Goal: Information Seeking & Learning: Understand process/instructions

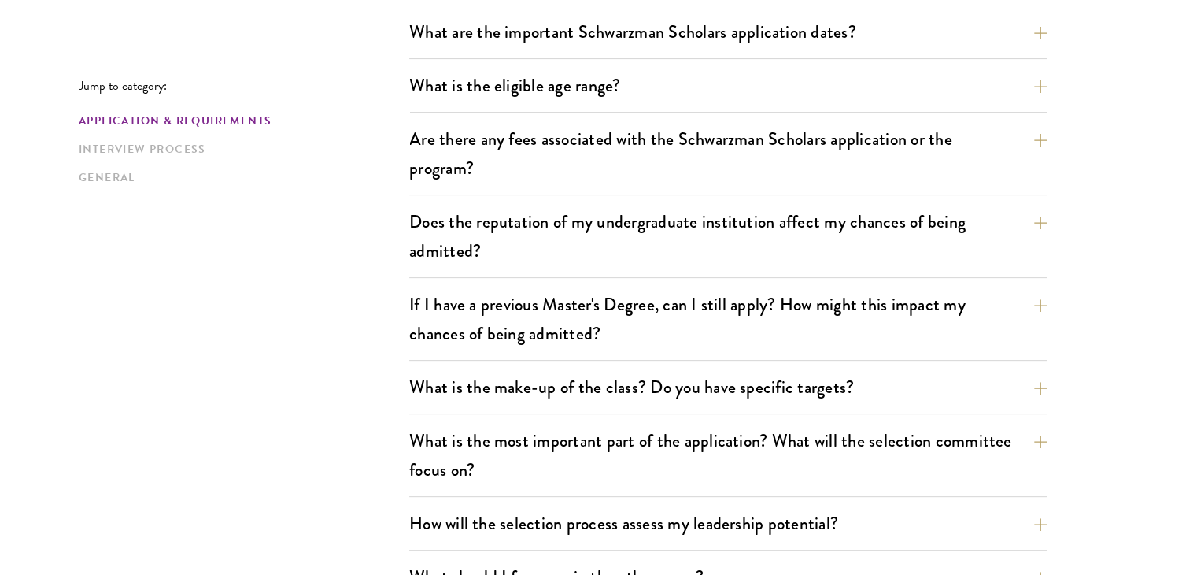
scroll to position [516, 0]
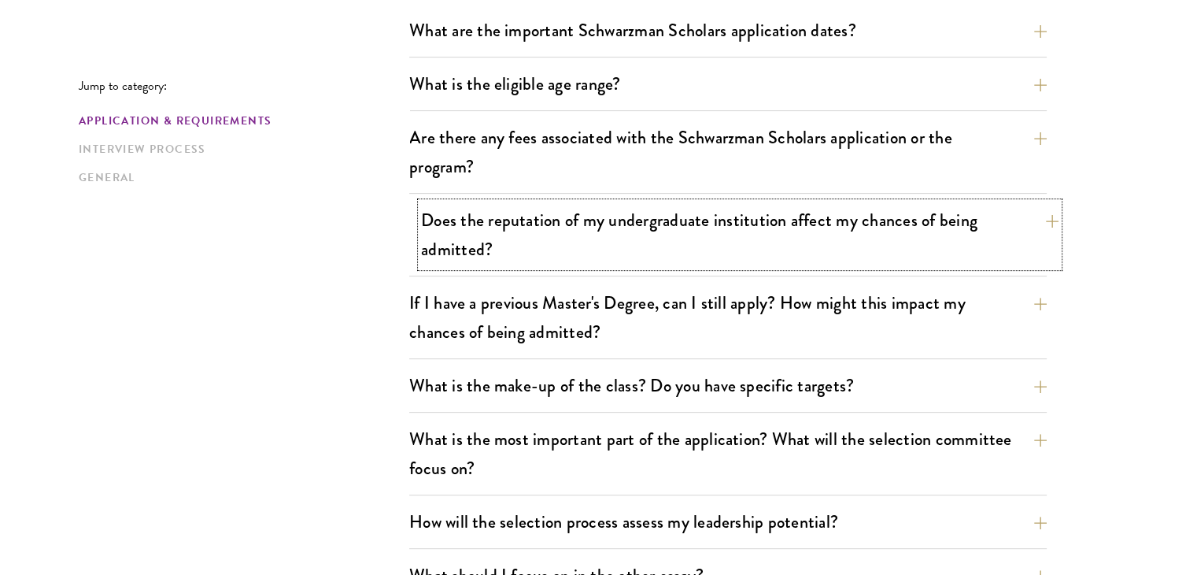
click at [774, 256] on button "Does the reputation of my undergraduate institution affect my chances of being …" at bounding box center [740, 234] width 638 height 65
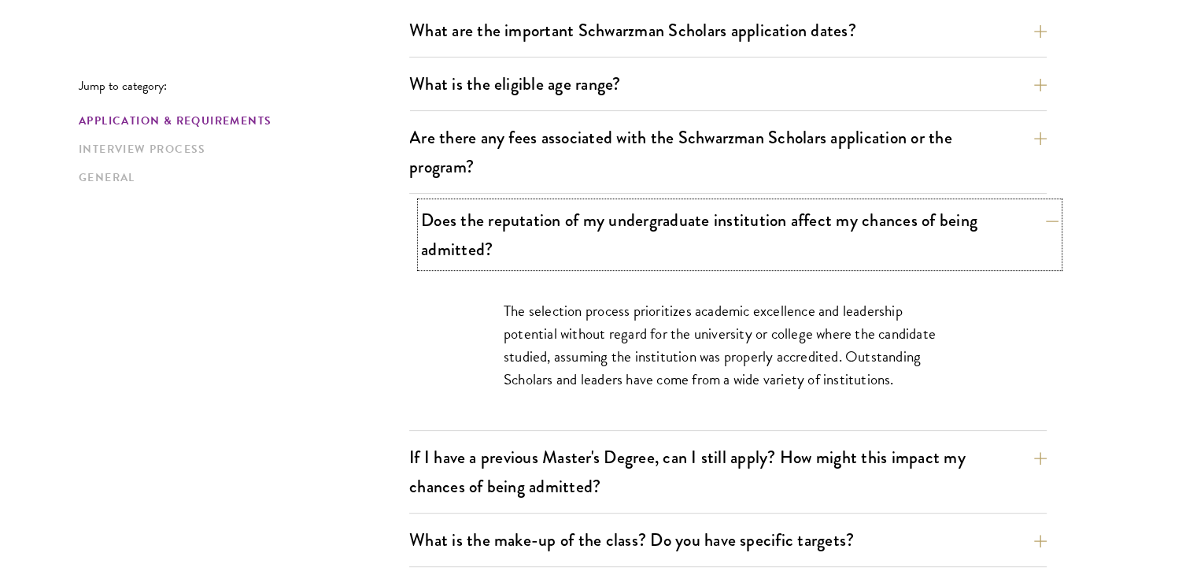
click at [774, 256] on button "Does the reputation of my undergraduate institution affect my chances of being …" at bounding box center [740, 234] width 638 height 65
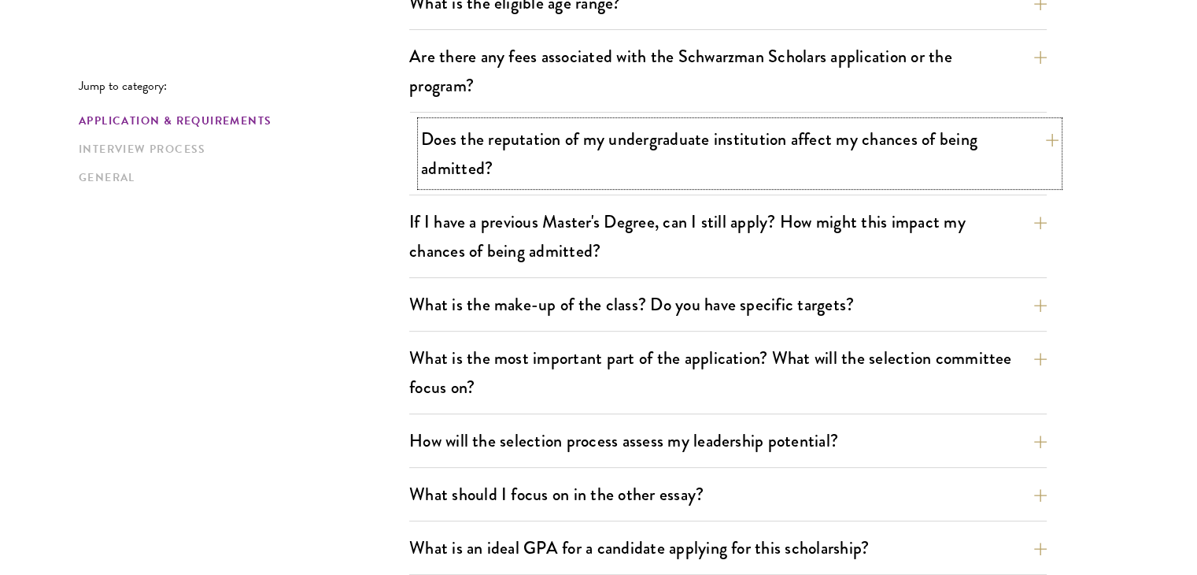
scroll to position [619, 0]
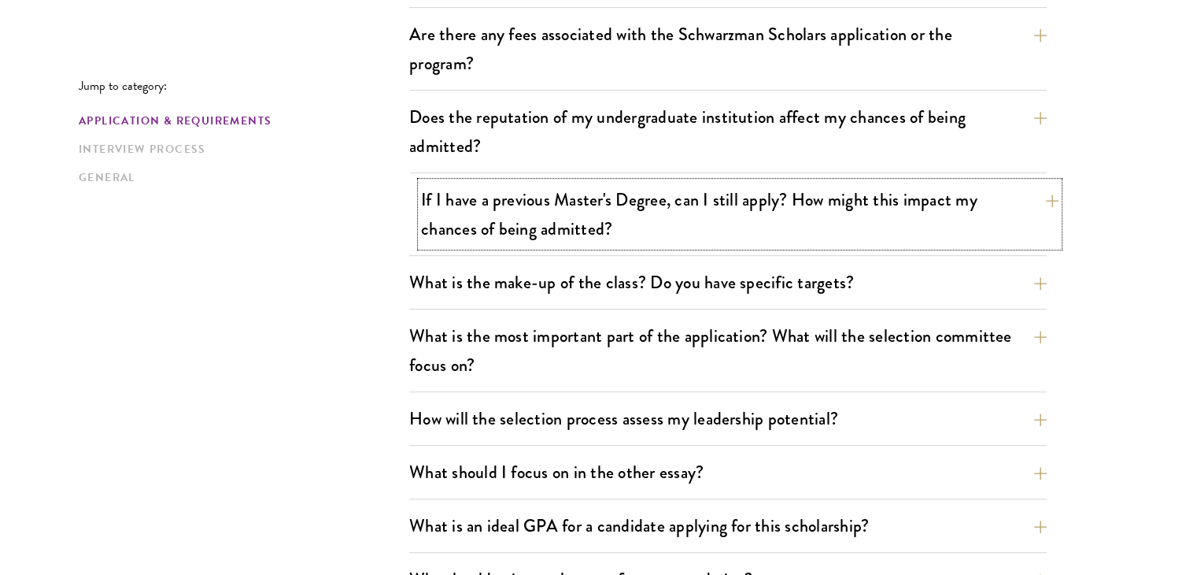
click at [790, 237] on button "If I have a previous Master's Degree, can I still apply? How might this impact …" at bounding box center [740, 214] width 638 height 65
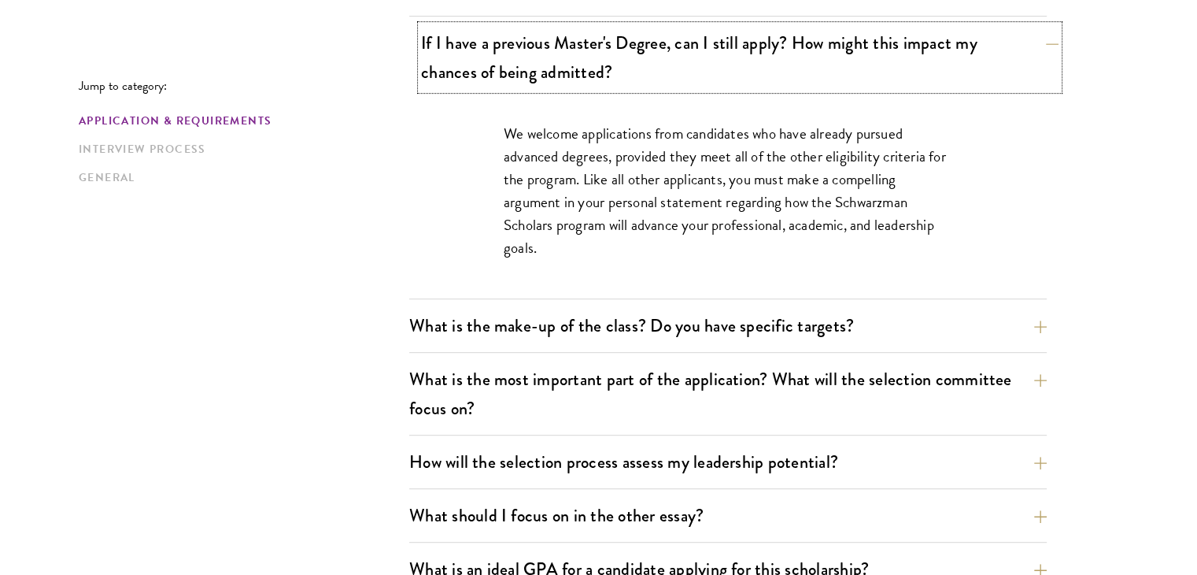
scroll to position [777, 0]
click at [831, 39] on button "If I have a previous Master's Degree, can I still apply? How might this impact …" at bounding box center [740, 56] width 638 height 65
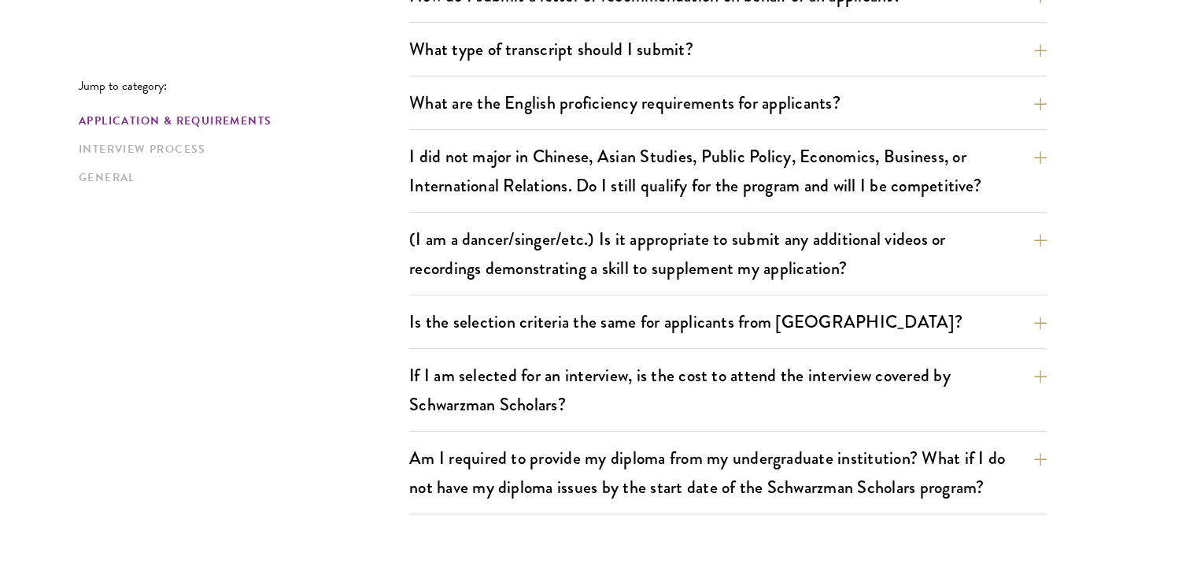
scroll to position [1256, 0]
click at [811, 387] on button "If I am selected for an interview, is the cost to attend the interview covered …" at bounding box center [740, 389] width 638 height 65
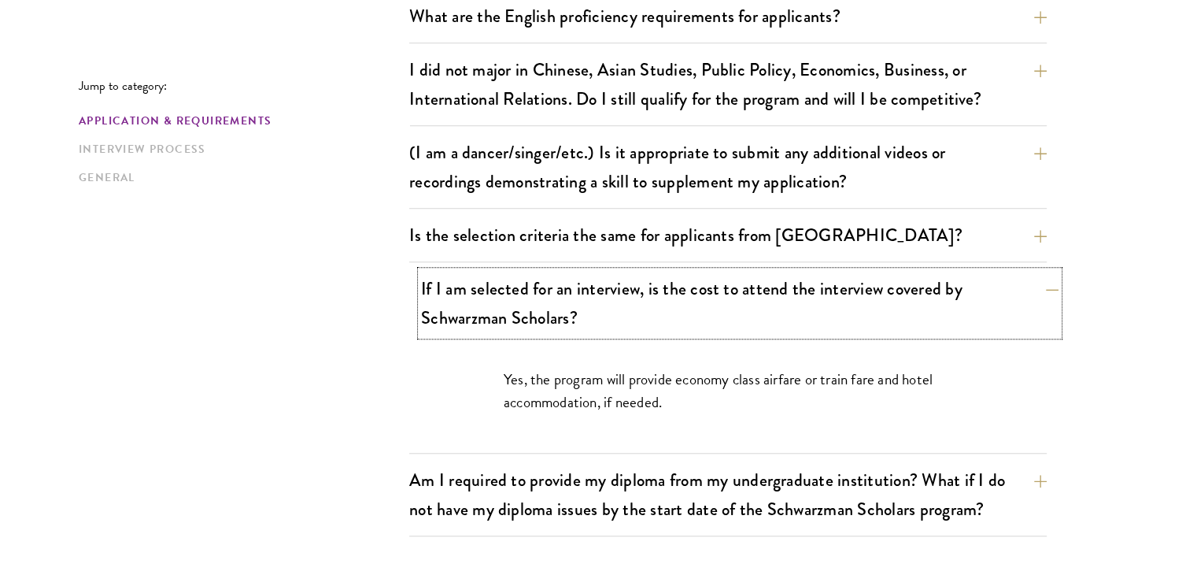
scroll to position [1344, 0]
click at [811, 387] on p "Yes, the program will provide economy class airfare or train fare and hotel acc…" at bounding box center [728, 390] width 449 height 46
click at [867, 280] on button "If I am selected for an interview, is the cost to attend the interview covered …" at bounding box center [740, 302] width 638 height 65
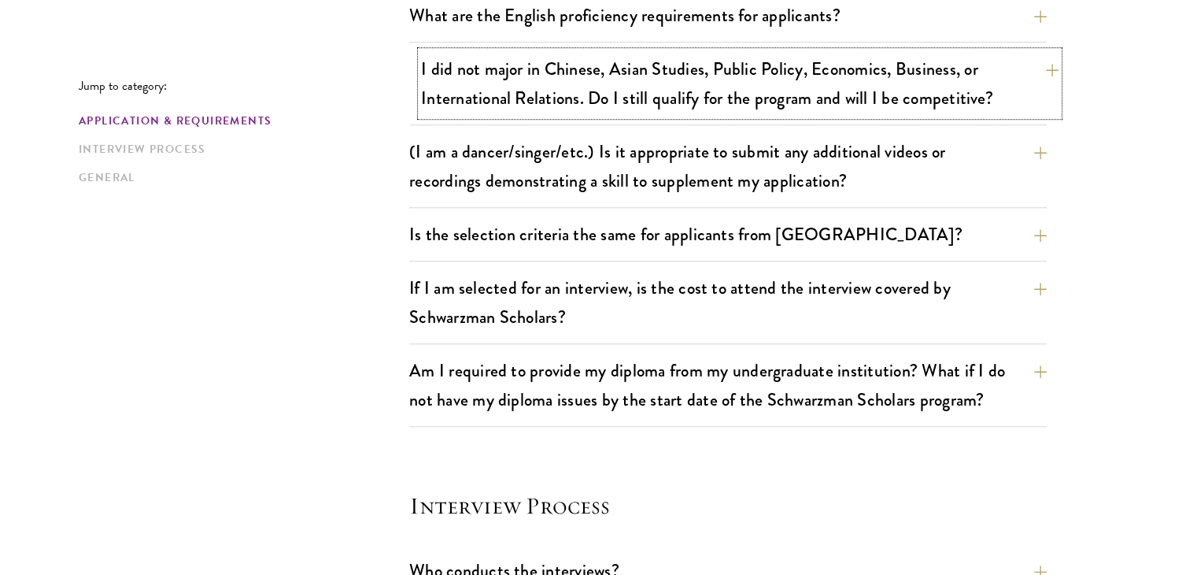
click at [925, 105] on button "I did not major in Chinese, Asian Studies, Public Policy, Economics, Business, …" at bounding box center [740, 83] width 638 height 65
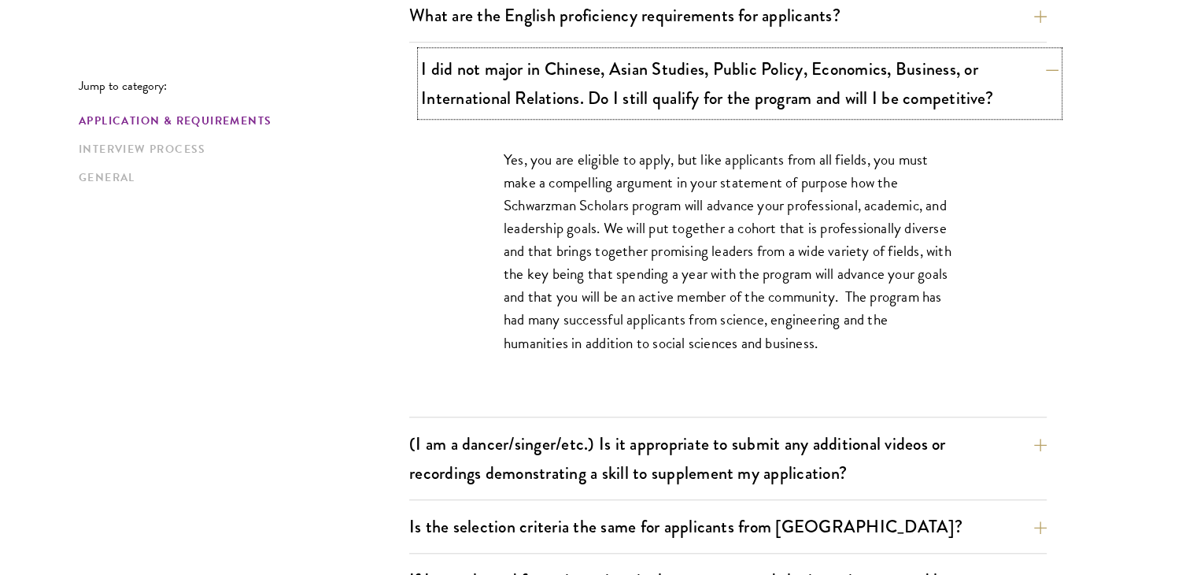
click at [925, 105] on button "I did not major in Chinese, Asian Studies, Public Policy, Economics, Business, …" at bounding box center [740, 83] width 638 height 65
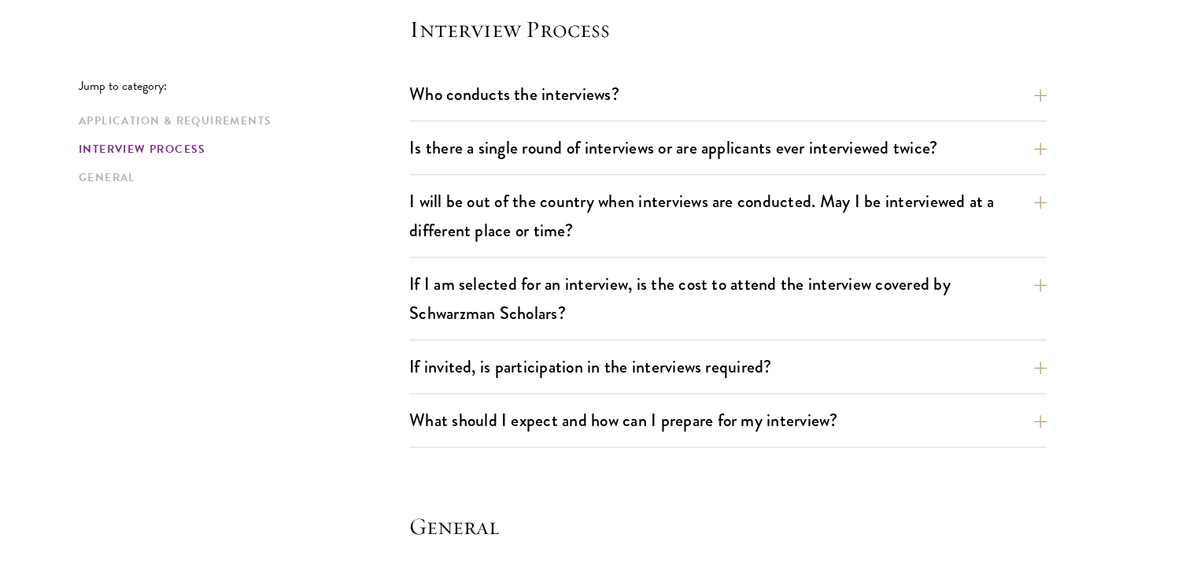
scroll to position [1832, 0]
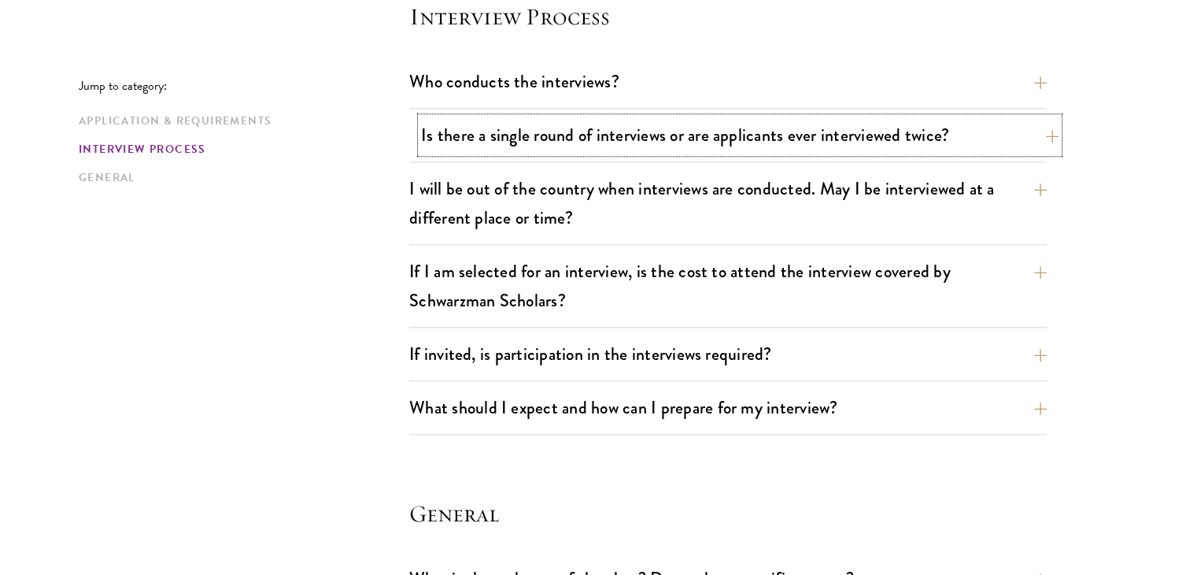
click at [922, 119] on button "Is there a single round of interviews or are applicants ever interviewed twice?" at bounding box center [740, 134] width 638 height 35
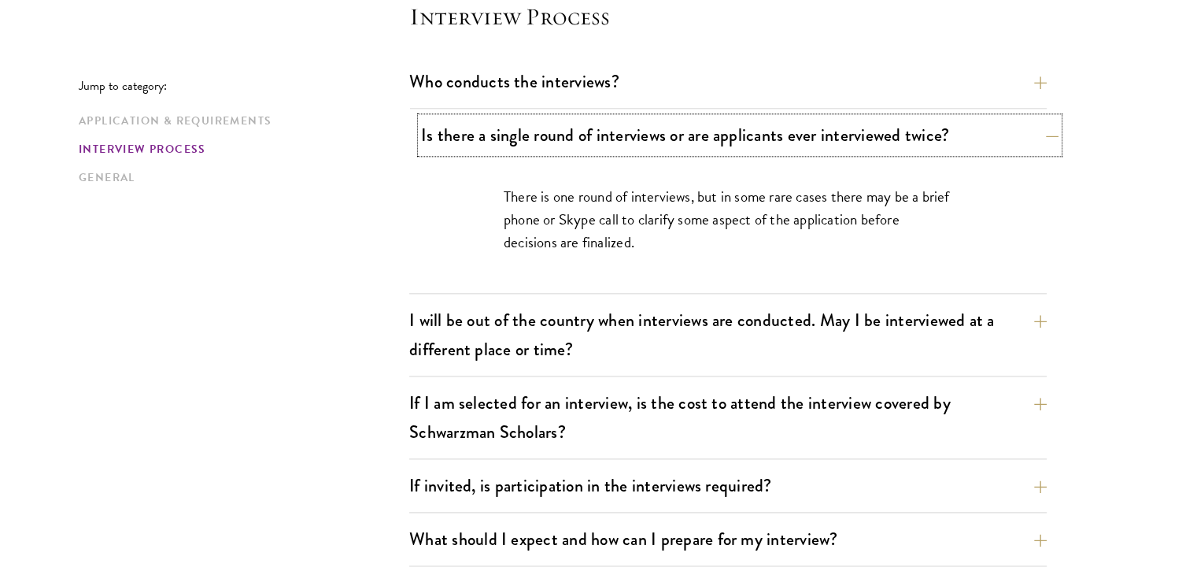
click at [922, 119] on button "Is there a single round of interviews or are applicants ever interviewed twice?" at bounding box center [740, 134] width 638 height 35
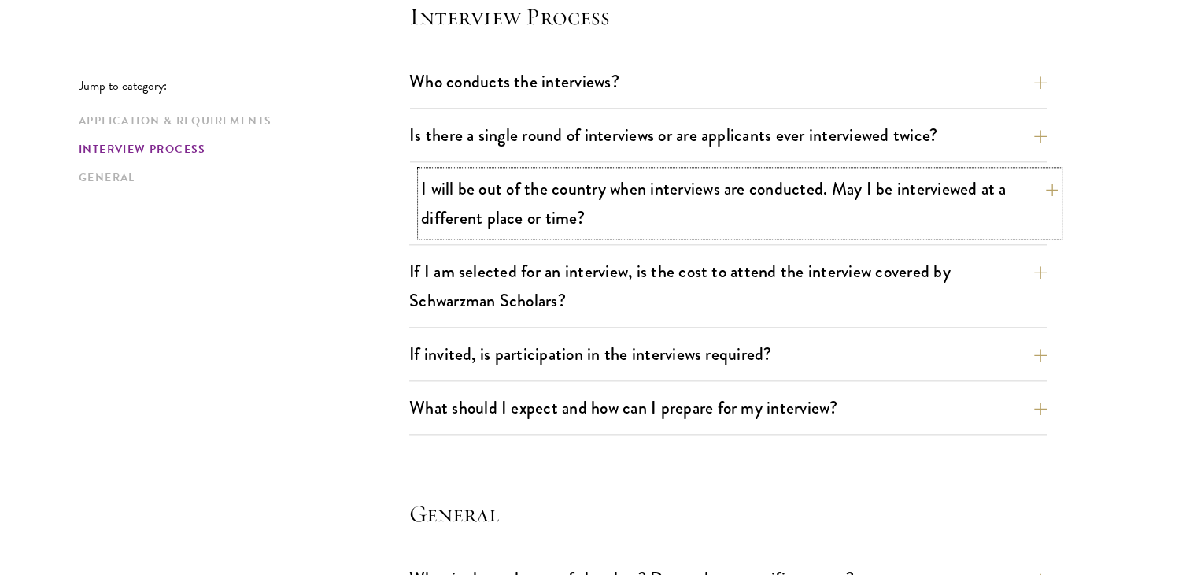
click at [898, 205] on button "I will be out of the country when interviews are conducted. May I be interviewe…" at bounding box center [740, 203] width 638 height 65
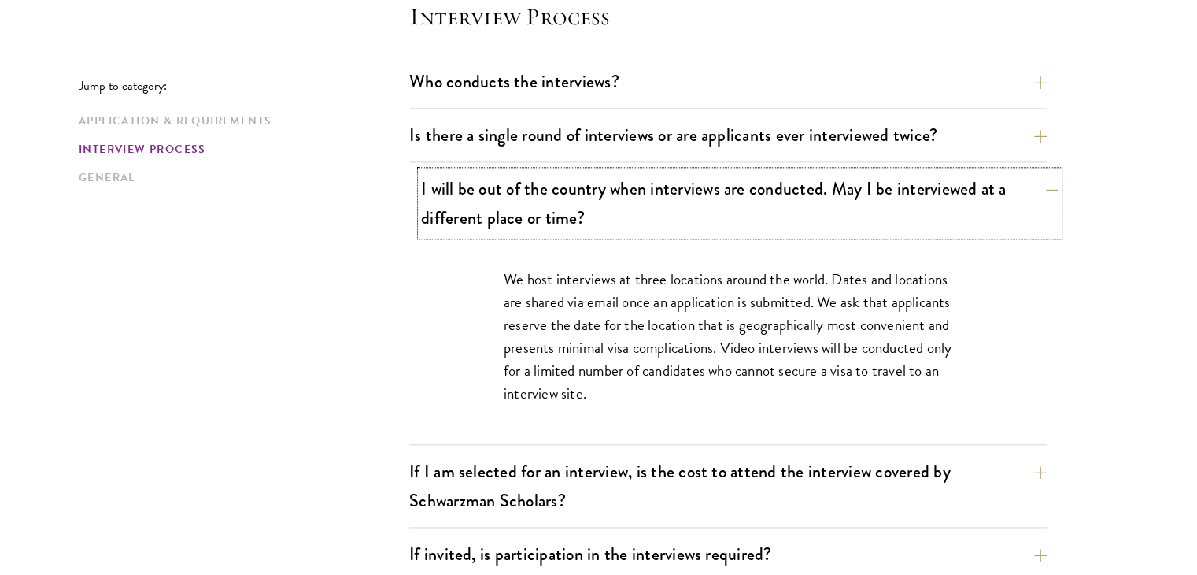
click at [898, 205] on button "I will be out of the country when interviews are conducted. May I be interviewe…" at bounding box center [740, 203] width 638 height 65
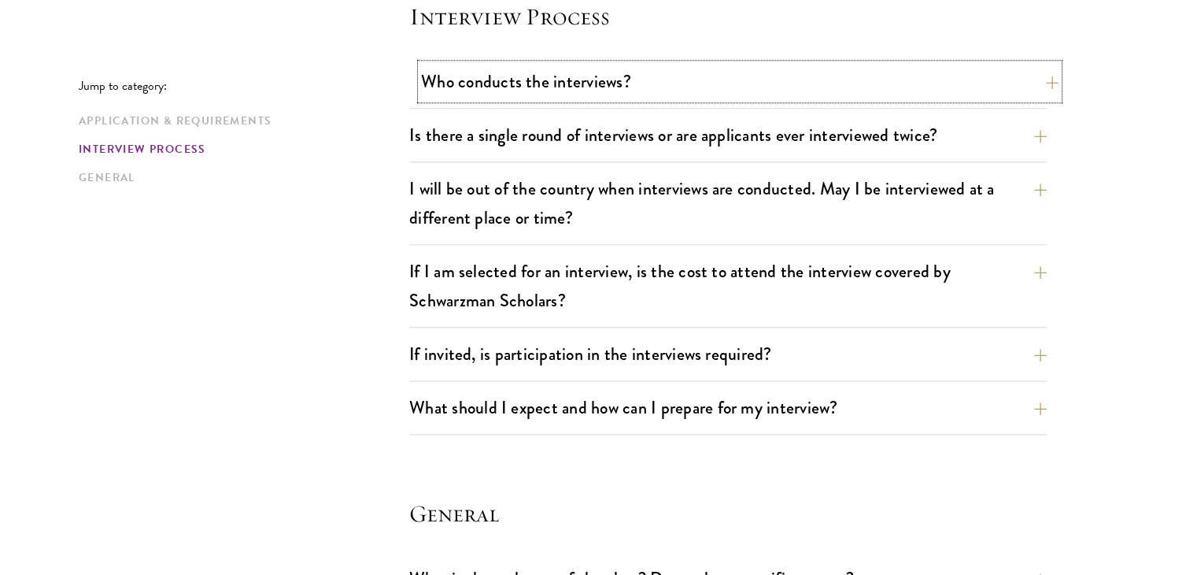
click at [944, 89] on button "Who conducts the interviews?" at bounding box center [740, 81] width 638 height 35
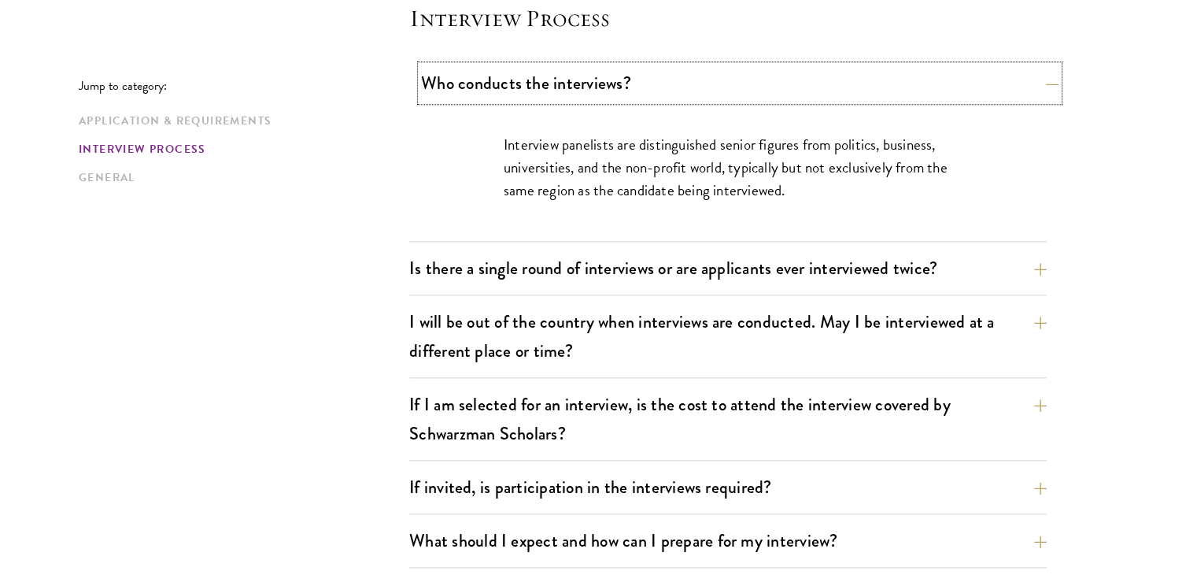
scroll to position [1829, 0]
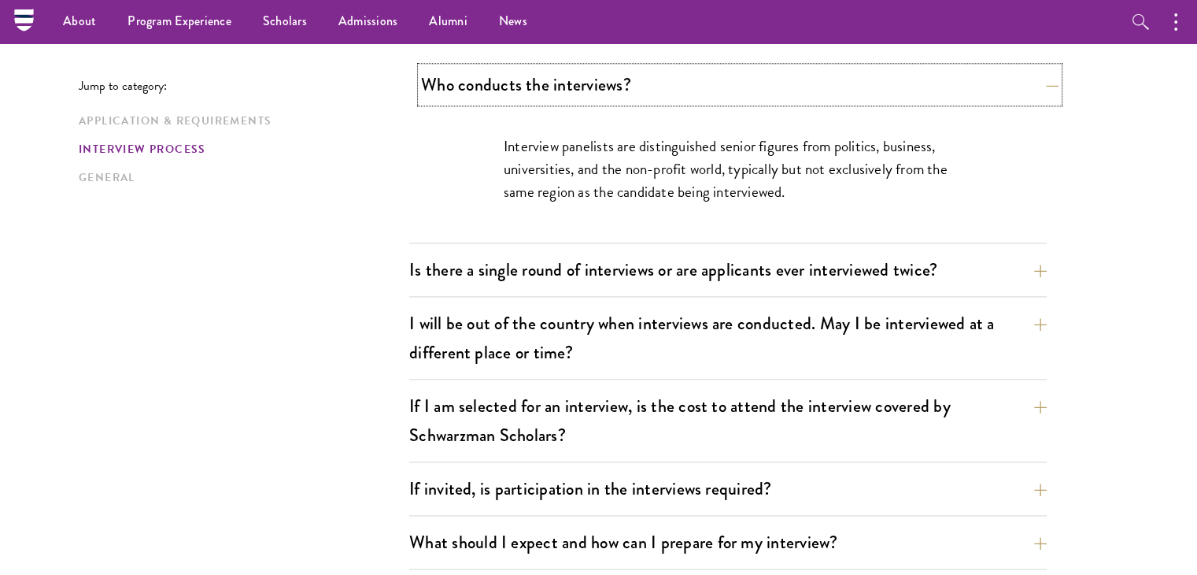
click at [944, 89] on button "Who conducts the interviews?" at bounding box center [740, 84] width 638 height 35
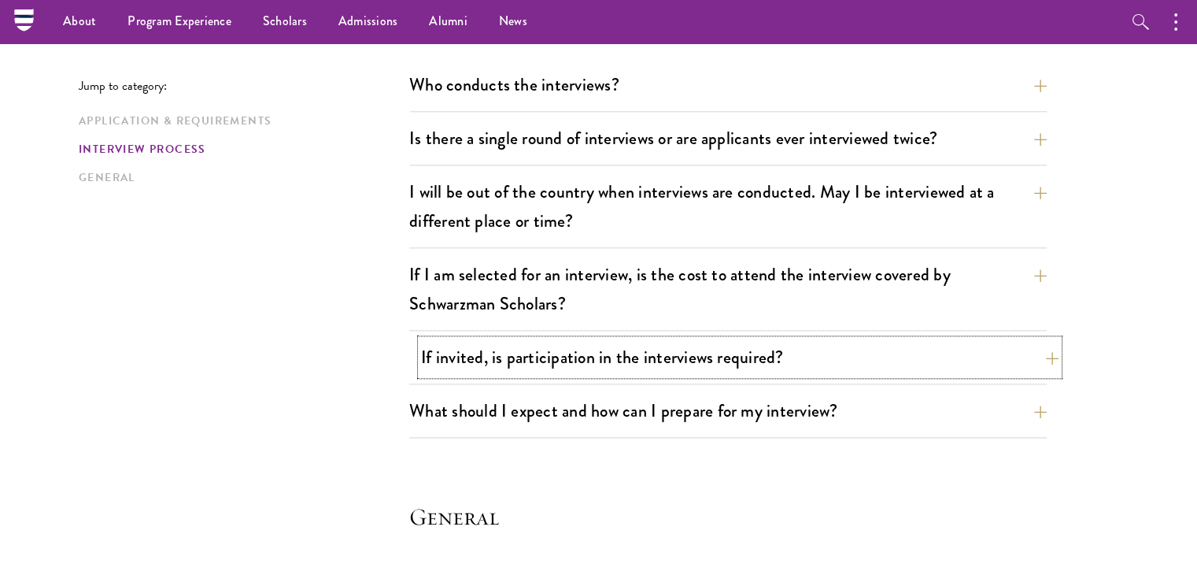
click at [876, 345] on button "If invited, is participation in the interviews required?" at bounding box center [740, 356] width 638 height 35
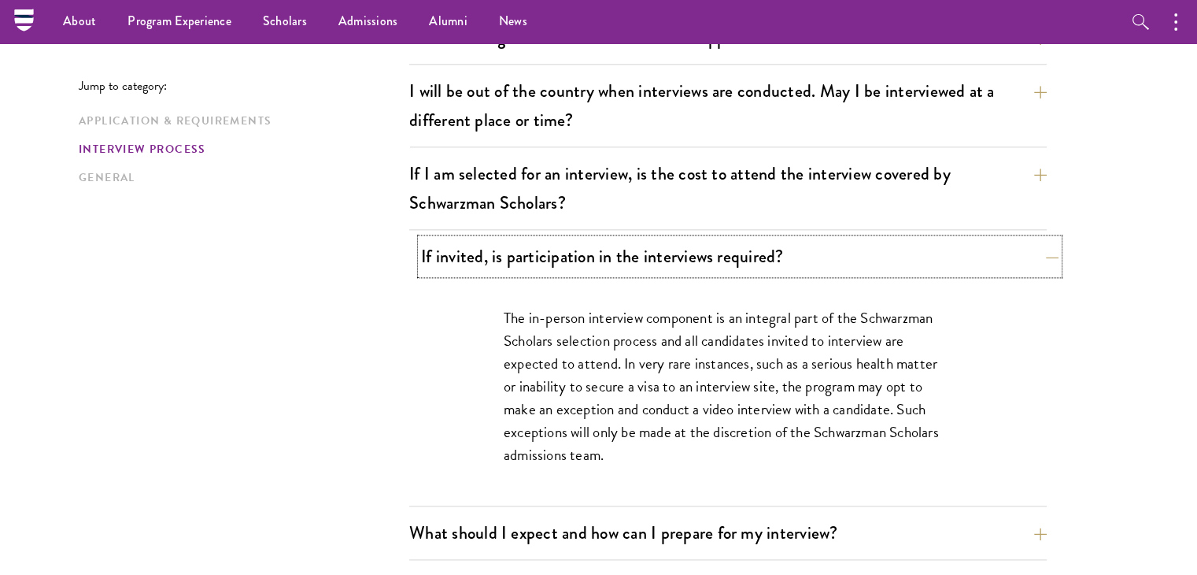
scroll to position [1922, 0]
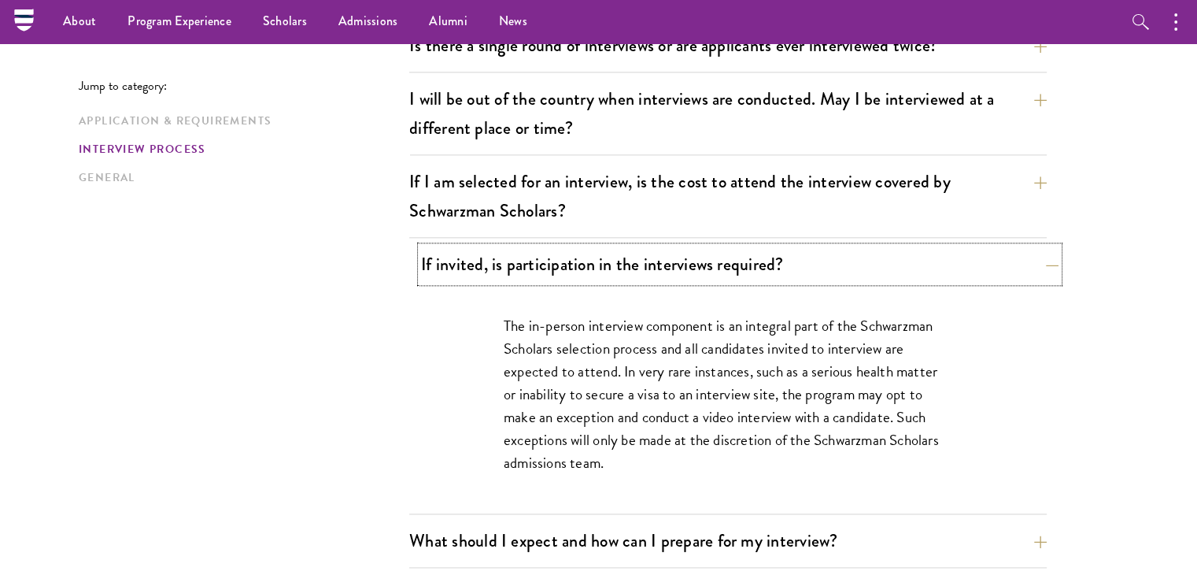
click at [932, 261] on button "If invited, is participation in the interviews required?" at bounding box center [740, 263] width 638 height 35
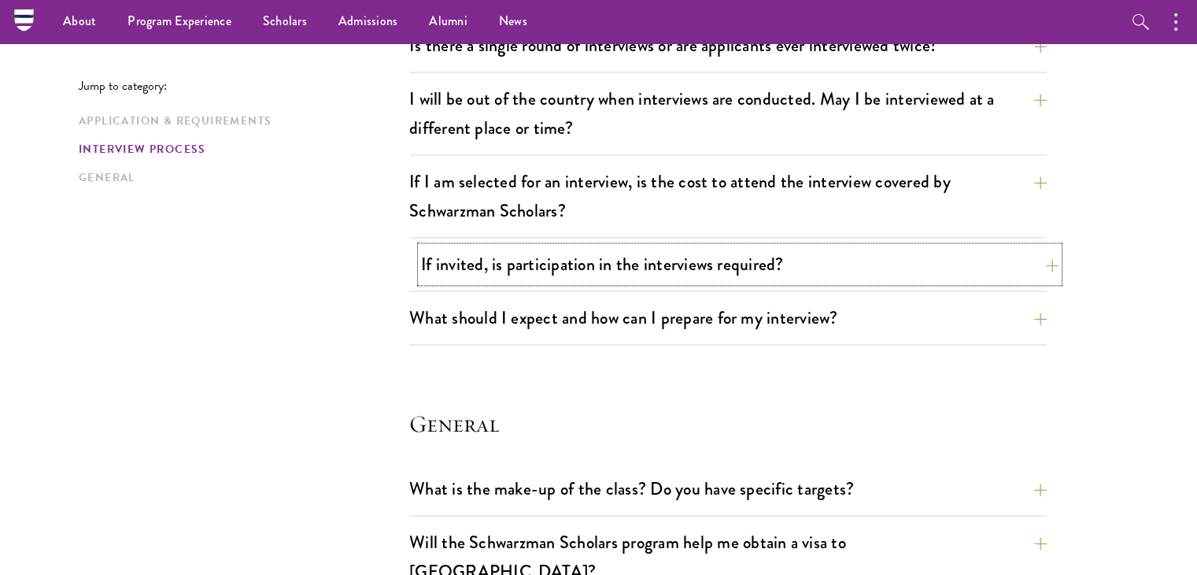
scroll to position [1911, 0]
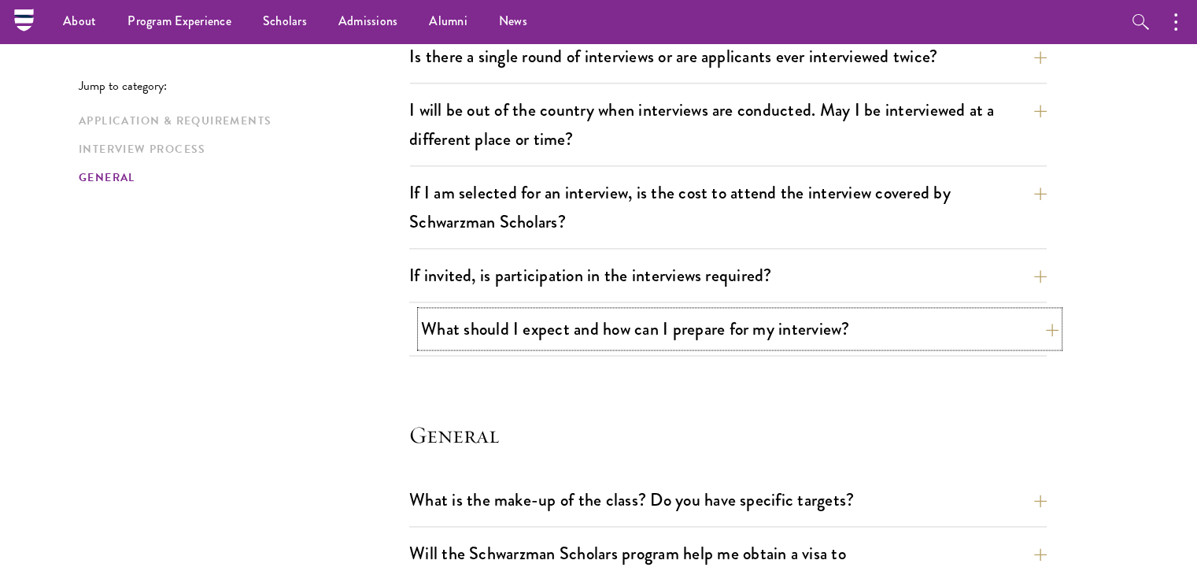
click at [888, 324] on button "What should I expect and how can I prepare for my interview?" at bounding box center [740, 328] width 638 height 35
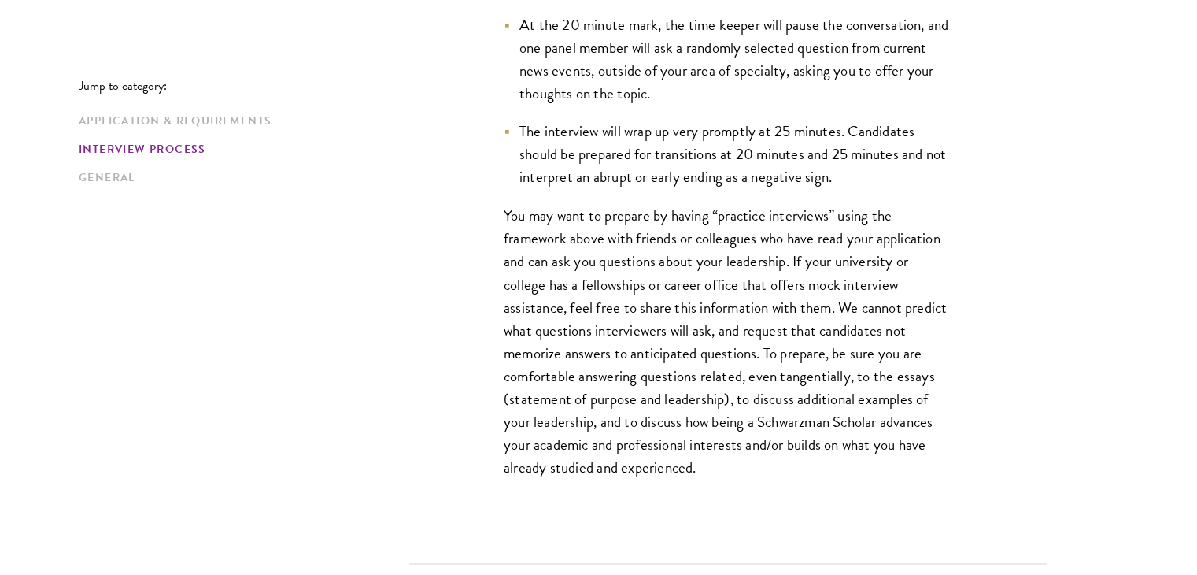
scroll to position [2723, 0]
